Goal: Transaction & Acquisition: Subscribe to service/newsletter

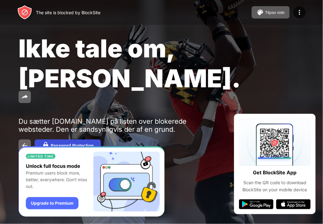
click at [40, 140] on button "Password Protection" at bounding box center [68, 146] width 66 height 12
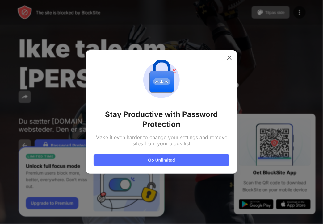
drag, startPoint x: 25, startPoint y: 130, endPoint x: 59, endPoint y: 137, distance: 35.3
click at [30, 131] on div at bounding box center [161, 112] width 323 height 224
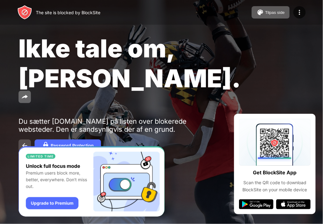
click at [27, 142] on img at bounding box center [24, 145] width 7 height 7
click at [55, 200] on img "Banner Message" at bounding box center [91, 181] width 146 height 71
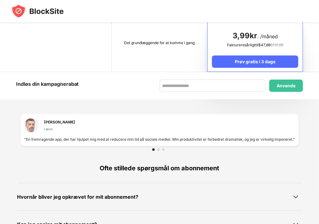
scroll to position [347, 0]
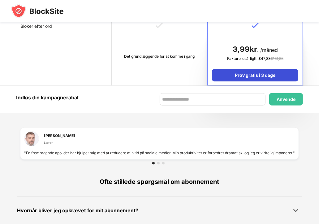
click at [267, 73] on font "Prøv gratis i 3 dage" at bounding box center [255, 75] width 40 height 5
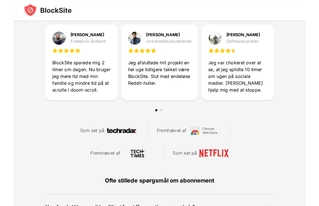
scroll to position [332, 0]
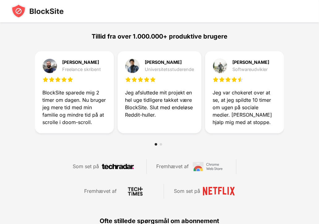
click at [81, 77] on div at bounding box center [74, 80] width 64 height 6
drag, startPoint x: 150, startPoint y: 71, endPoint x: 150, endPoint y: 79, distance: 7.4
click at [150, 75] on div "Rajesh Patel Universitetsstuderende" at bounding box center [159, 71] width 69 height 24
click at [135, 73] on div "Rajesh Patel Universitetsstuderende" at bounding box center [159, 71] width 69 height 24
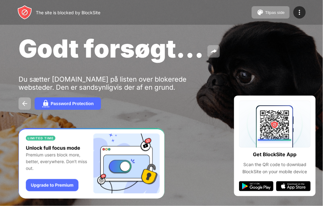
drag, startPoint x: 111, startPoint y: 12, endPoint x: 107, endPoint y: 20, distance: 9.5
click at [107, 21] on div "The site is blocked by BlockSite Tilpas side Rediger blokeringsliste Omdiriger …" at bounding box center [161, 12] width 323 height 25
